Goal: Transaction & Acquisition: Purchase product/service

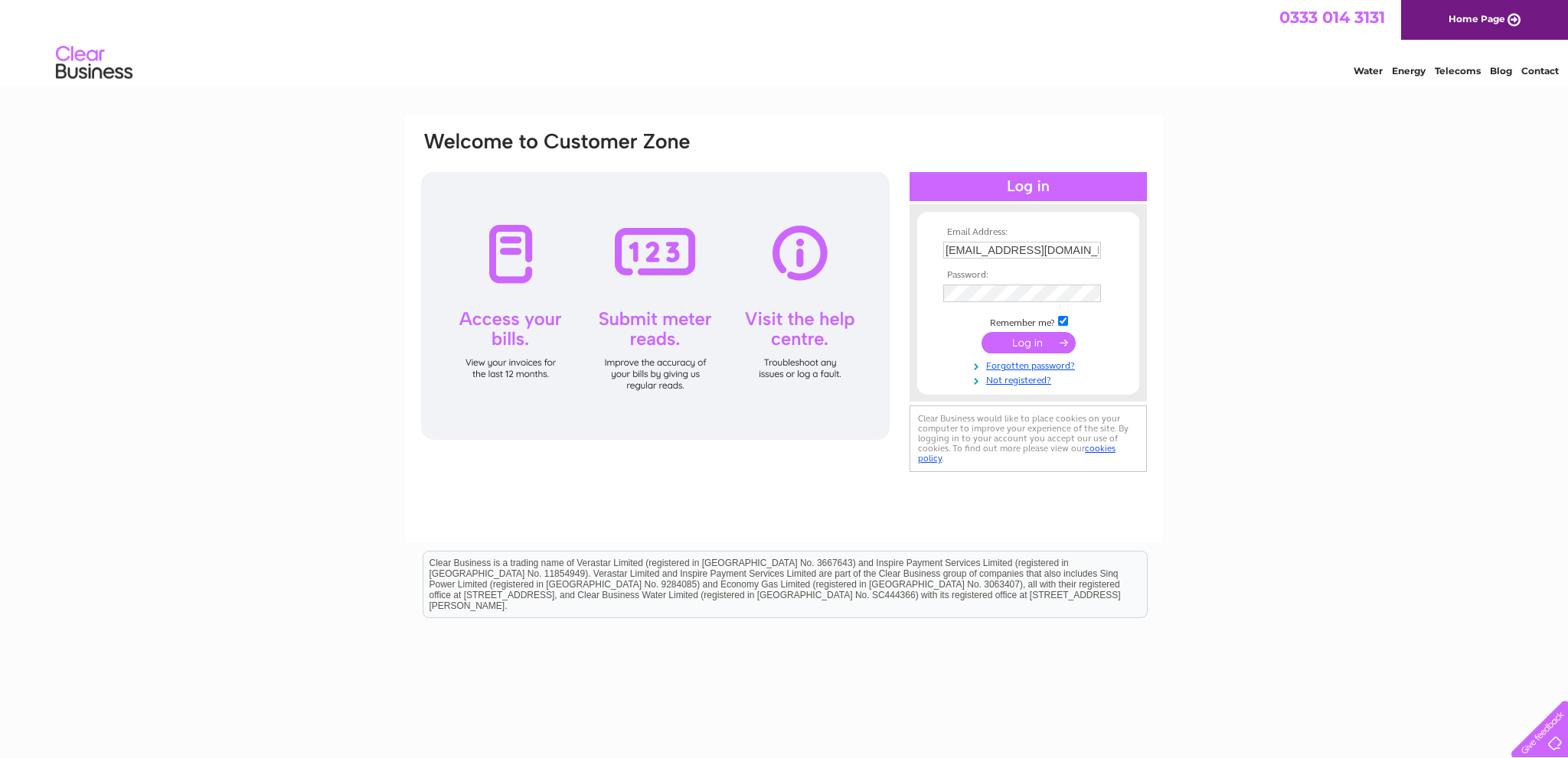
click at [1031, 345] on input "submit" at bounding box center [1028, 343] width 94 height 21
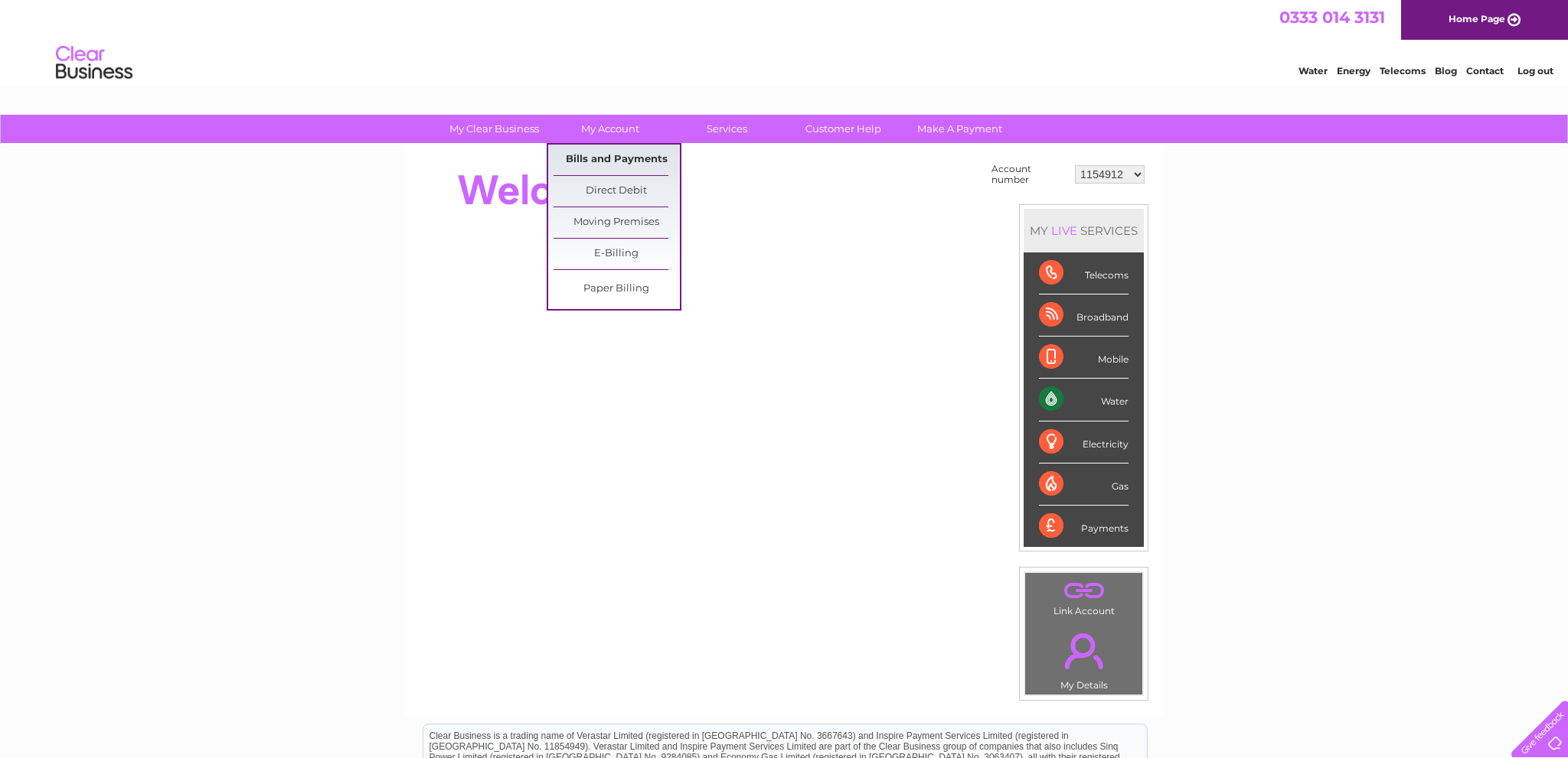
click at [617, 153] on link "Bills and Payments" at bounding box center [615, 159] width 126 height 30
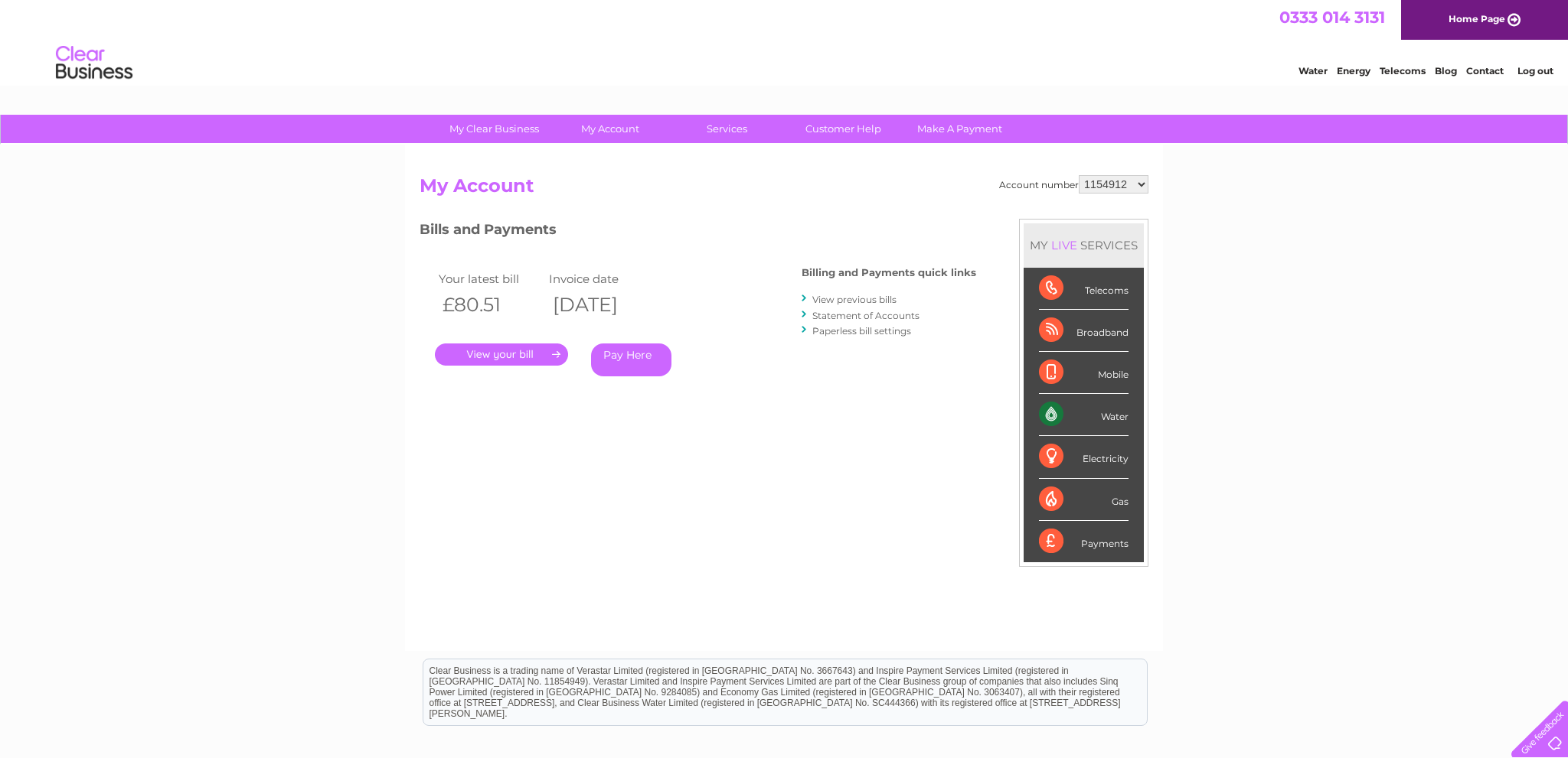
click at [516, 354] on link "." at bounding box center [501, 355] width 133 height 22
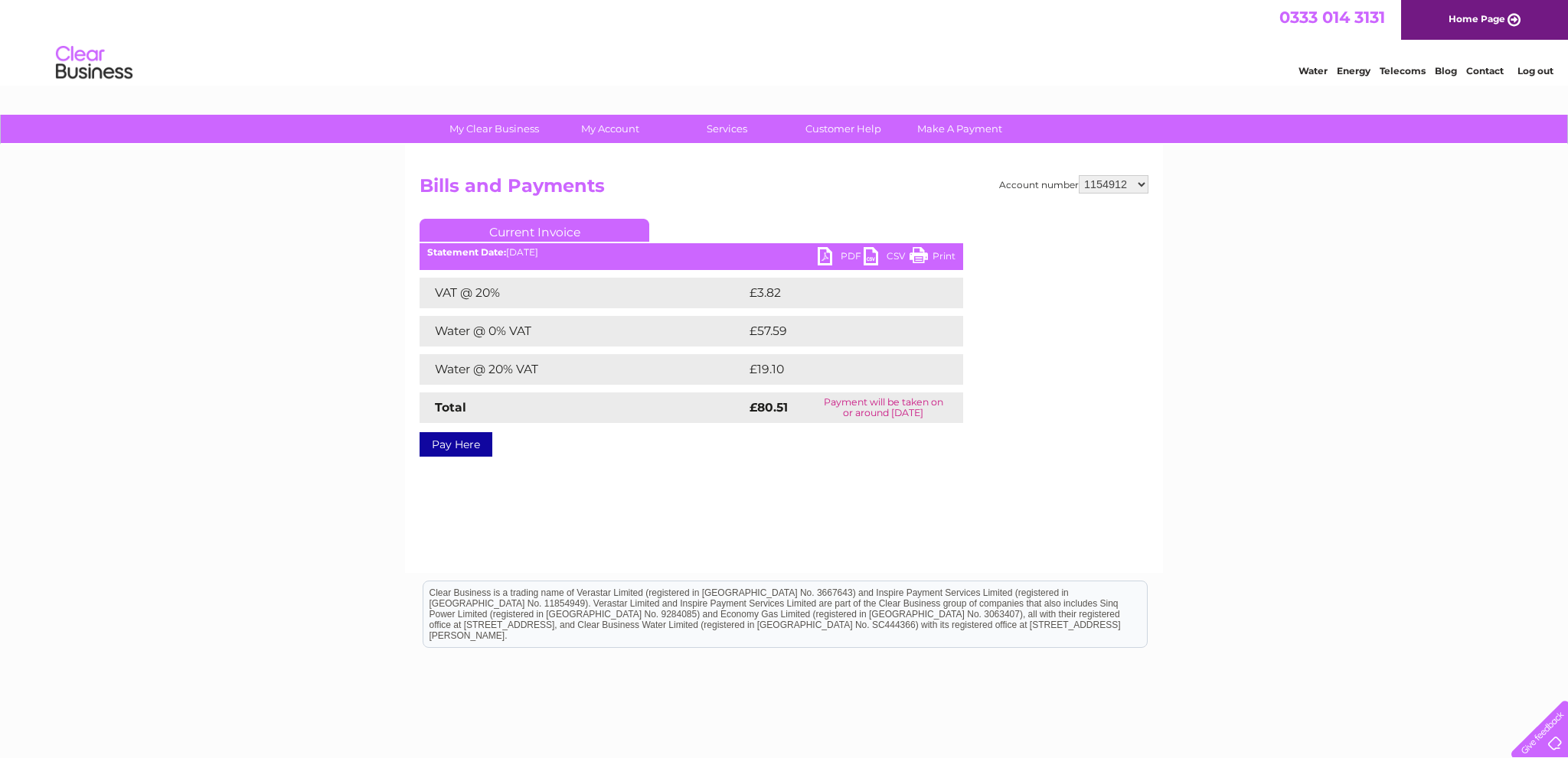
click at [466, 445] on link "Pay Here" at bounding box center [455, 444] width 72 height 24
click at [842, 253] on link "PDF" at bounding box center [840, 258] width 46 height 22
